Goal: Task Accomplishment & Management: Use online tool/utility

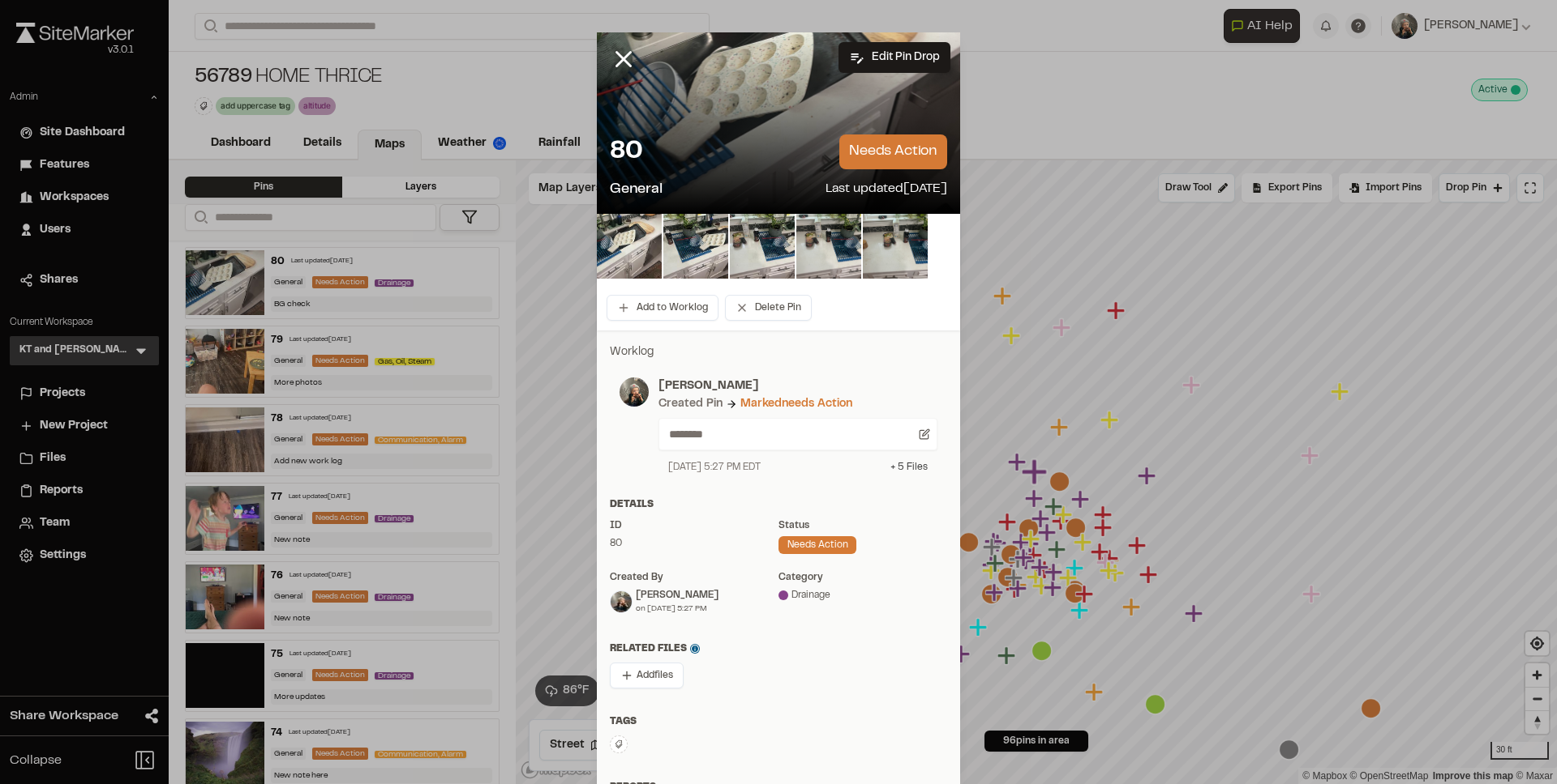
click at [896, 468] on div "+ 5 File s" at bounding box center [909, 467] width 37 height 14
